Goal: Find specific page/section: Find specific page/section

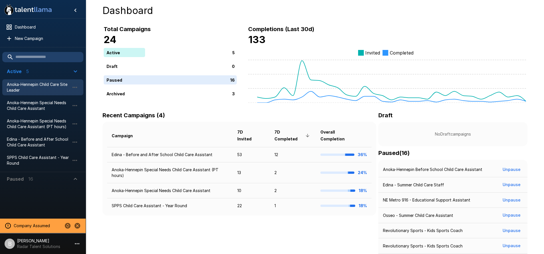
click at [46, 89] on span "Anoka-Hennepin Child Care Site Leader" at bounding box center [38, 87] width 63 height 11
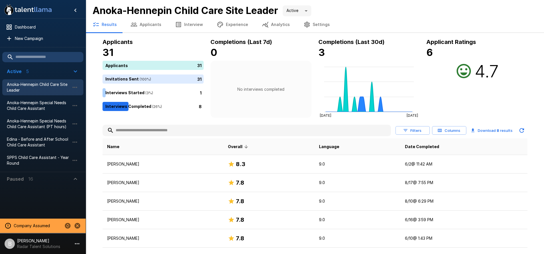
click at [419, 133] on button "Filters" at bounding box center [413, 130] width 34 height 9
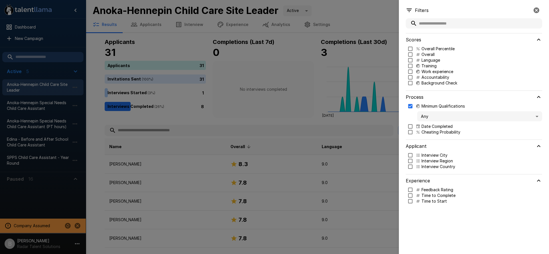
click at [440, 121] on div "Any" at bounding box center [475, 116] width 134 height 15
click at [440, 118] on body ".st0{fill:#FFFFFF;} .st1{fill:#76a4ed;} Dashboard New Campaign Active 5 Anoka-H…" at bounding box center [276, 127] width 553 height 254
click at [440, 137] on span "Criteria not Met" at bounding box center [479, 139] width 116 height 6
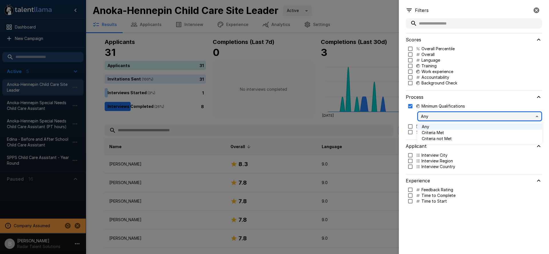
type input "*****"
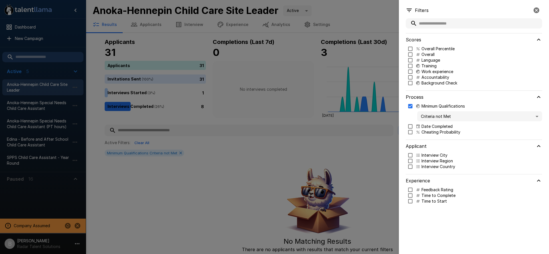
click at [238, 107] on div at bounding box center [274, 127] width 549 height 254
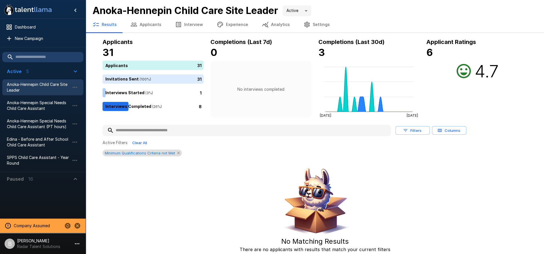
click at [178, 153] on icon at bounding box center [178, 153] width 5 height 5
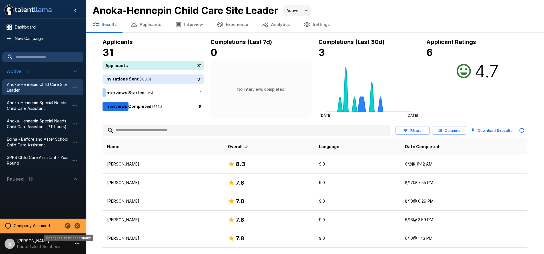
click at [66, 225] on icon "Change to another company" at bounding box center [67, 226] width 7 height 7
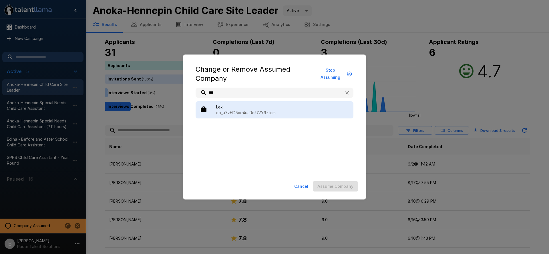
type input "***"
click at [239, 113] on p "co_u7zHD5xe4uJRniUVY9ztcm" at bounding box center [282, 113] width 133 height 6
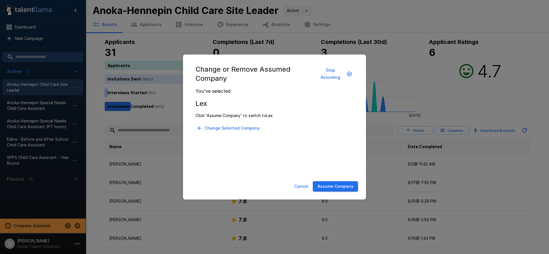
click at [332, 186] on button "Assume Company" at bounding box center [335, 186] width 45 height 11
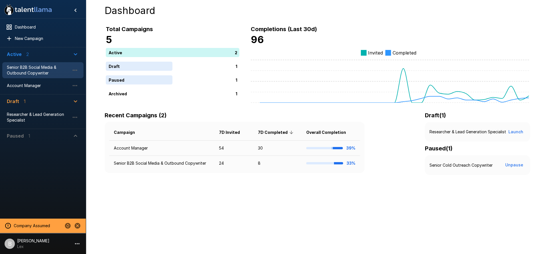
click at [38, 72] on span "Senior B2B Social Media & Outbound Copywriter" at bounding box center [38, 70] width 63 height 11
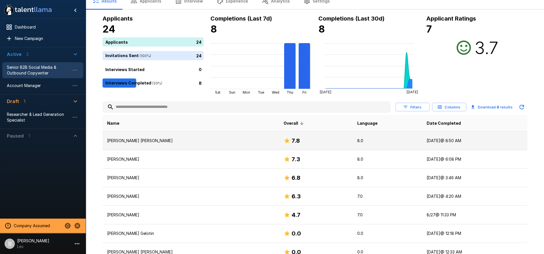
scroll to position [69, 0]
